Goal: Task Accomplishment & Management: Use online tool/utility

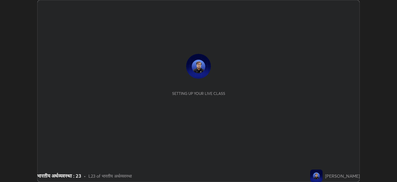
scroll to position [182, 397]
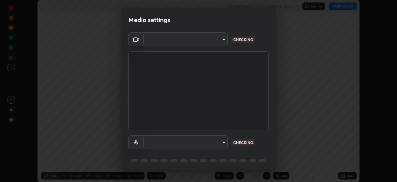
type input "aaac9f798df93308f8ed41dddd95eb2b0f61bf08ee1290a7e48d5dca71dc7bd2"
type input "default"
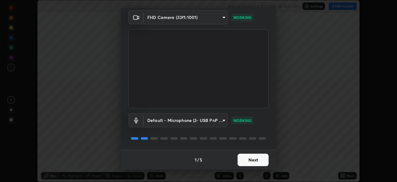
click at [242, 161] on button "Next" at bounding box center [253, 159] width 31 height 12
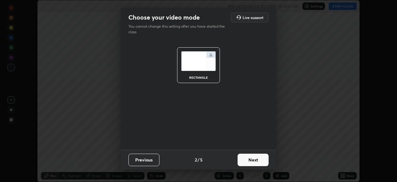
click at [247, 163] on button "Next" at bounding box center [253, 159] width 31 height 12
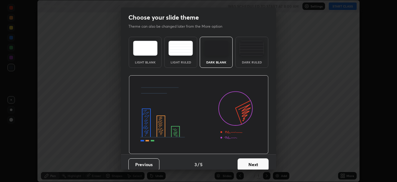
click at [245, 165] on button "Next" at bounding box center [253, 164] width 31 height 12
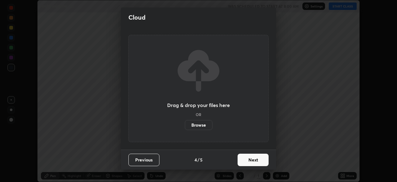
click at [246, 159] on button "Next" at bounding box center [253, 159] width 31 height 12
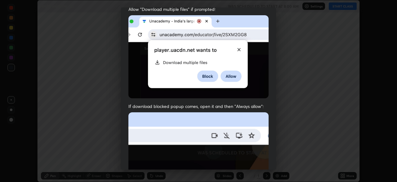
scroll to position [121, 0]
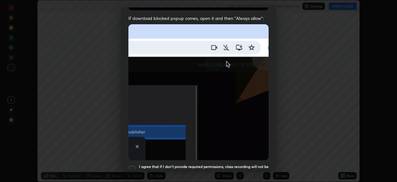
click at [132, 165] on div at bounding box center [132, 168] width 7 height 7
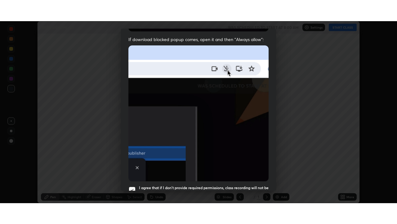
scroll to position [149, 0]
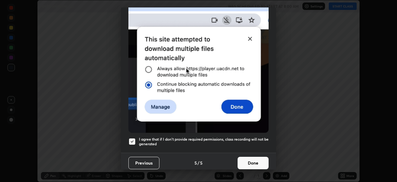
click at [243, 160] on button "Done" at bounding box center [253, 162] width 31 height 12
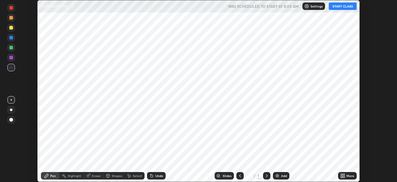
click at [342, 176] on icon at bounding box center [342, 177] width 2 height 2
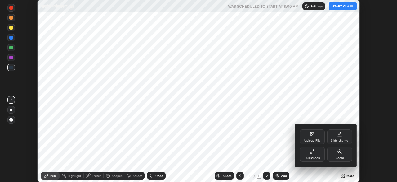
click at [312, 154] on div "Full screen" at bounding box center [312, 154] width 25 height 15
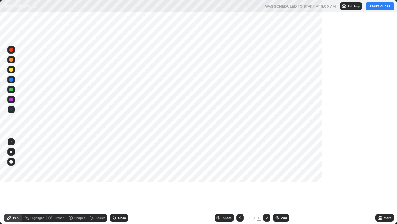
scroll to position [224, 397]
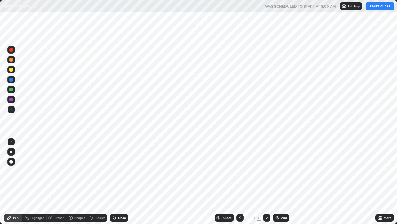
click at [277, 181] on img at bounding box center [277, 217] width 5 height 5
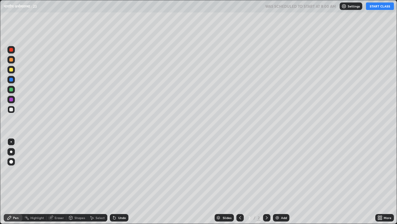
click at [381, 8] on button "START CLASS" at bounding box center [380, 5] width 28 height 7
click at [57, 181] on div "Eraser" at bounding box center [59, 217] width 9 height 3
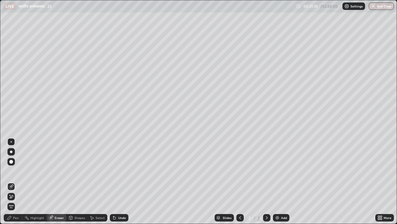
click at [14, 181] on div "Pen" at bounding box center [16, 217] width 6 height 3
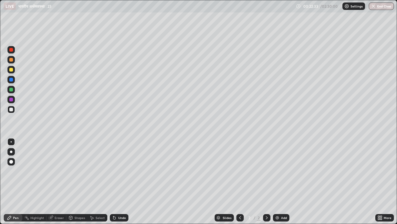
click at [278, 181] on img at bounding box center [277, 217] width 5 height 5
click at [59, 181] on div "Eraser" at bounding box center [59, 217] width 9 height 3
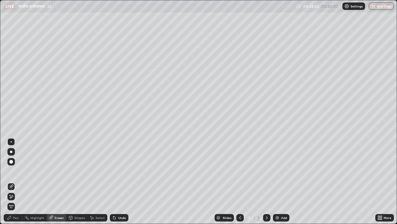
click at [277, 181] on img at bounding box center [277, 217] width 5 height 5
click at [16, 181] on div "Pen" at bounding box center [16, 217] width 6 height 3
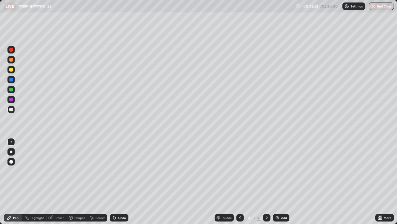
click at [0, 174] on div "Setting up your live class" at bounding box center [198, 112] width 397 height 224
click at [278, 181] on img at bounding box center [277, 217] width 5 height 5
click at [280, 181] on div "Add" at bounding box center [281, 217] width 16 height 7
click at [277, 181] on img at bounding box center [277, 217] width 5 height 5
click at [0, 165] on div "Setting up your live class" at bounding box center [198, 112] width 397 height 224
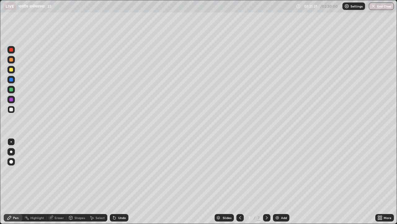
click at [278, 181] on img at bounding box center [277, 217] width 5 height 5
click at [0, 84] on div "Setting up your live class" at bounding box center [198, 112] width 397 height 224
click at [279, 181] on img at bounding box center [277, 217] width 5 height 5
click at [0, 177] on div "Setting up your live class" at bounding box center [198, 112] width 397 height 224
click at [392, 181] on div "More" at bounding box center [385, 217] width 19 height 12
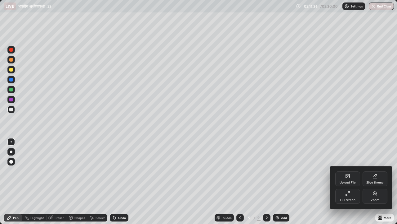
click at [279, 181] on div at bounding box center [198, 112] width 397 height 224
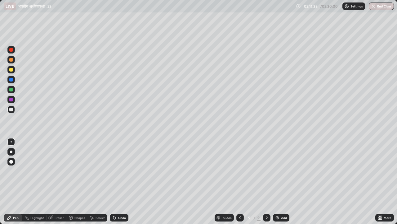
click at [281, 181] on div "Add" at bounding box center [284, 217] width 6 height 3
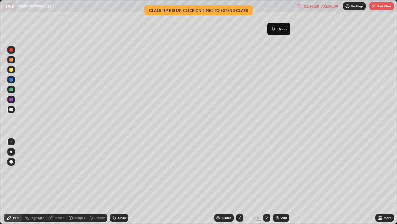
click at [313, 7] on div "02:30:28" at bounding box center [311, 6] width 17 height 4
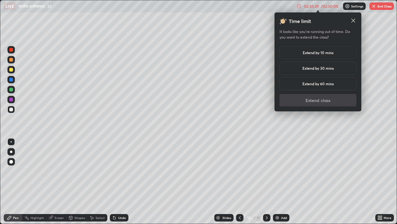
click at [321, 55] on h5 "Extend by 10 mins" at bounding box center [318, 53] width 31 height 6
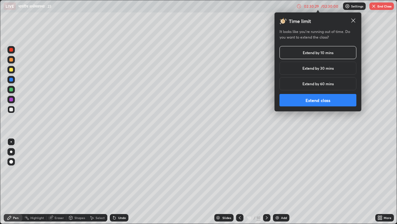
click at [317, 100] on button "Extend class" at bounding box center [318, 100] width 77 height 12
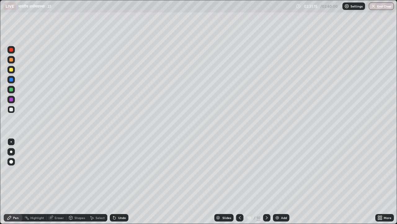
click at [276, 181] on img at bounding box center [277, 217] width 5 height 5
click at [0, 128] on div "Setting up your live class" at bounding box center [198, 112] width 397 height 224
click at [59, 181] on div "Eraser" at bounding box center [59, 217] width 9 height 3
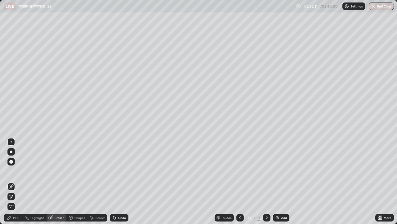
click at [17, 181] on div "Pen" at bounding box center [16, 217] width 6 height 3
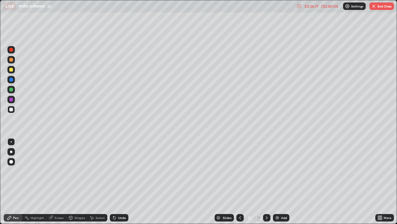
click at [380, 8] on button "End Class" at bounding box center [382, 5] width 25 height 7
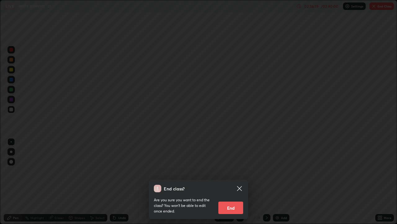
click at [228, 181] on button "End" at bounding box center [231, 207] width 25 height 12
